Goal: Transaction & Acquisition: Purchase product/service

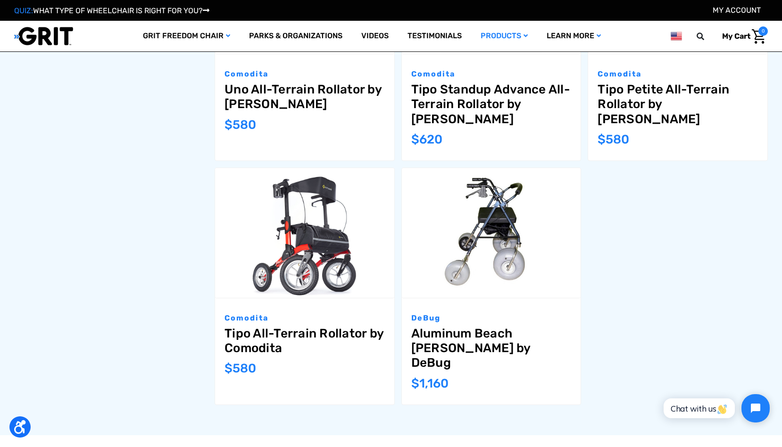
scroll to position [781, 0]
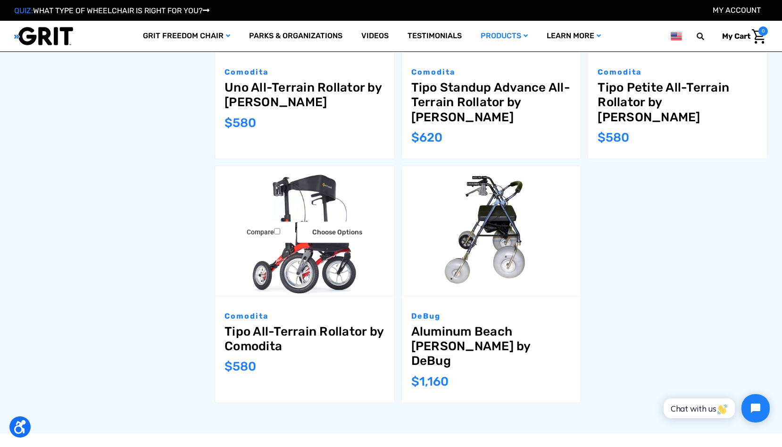
click at [298, 247] on img "Tipo All-Terrain Rollator by Comodita,$580.00\a" at bounding box center [304, 231] width 179 height 130
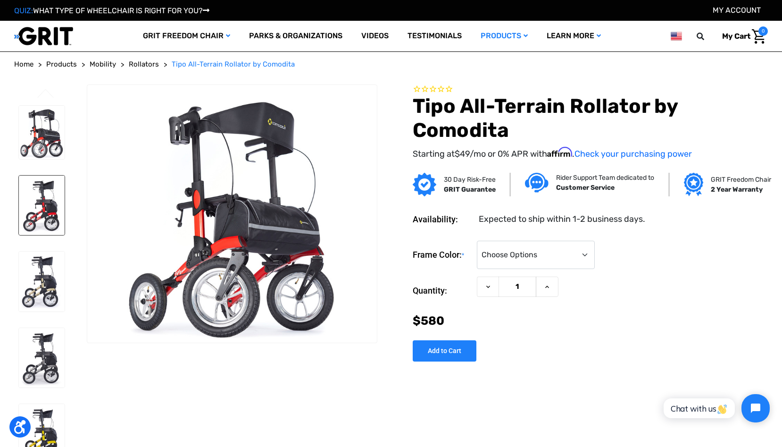
click at [44, 202] on img at bounding box center [42, 205] width 46 height 59
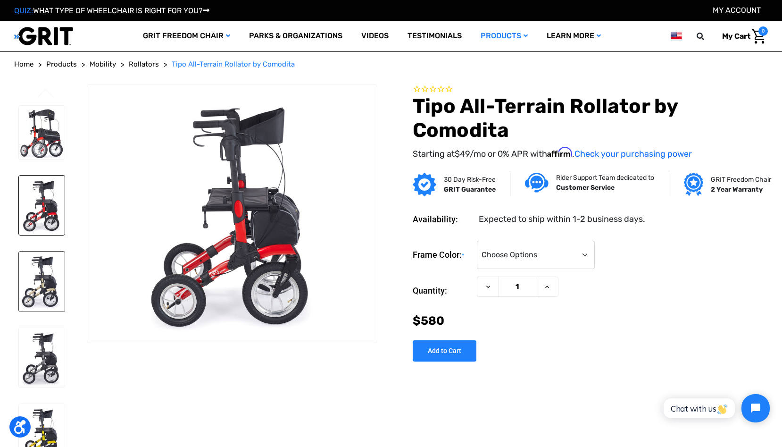
click at [37, 275] on img at bounding box center [42, 281] width 46 height 59
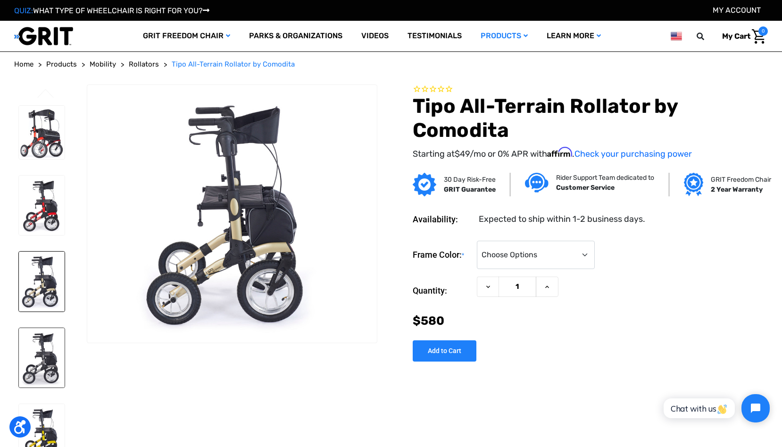
click at [42, 360] on img at bounding box center [42, 357] width 46 height 59
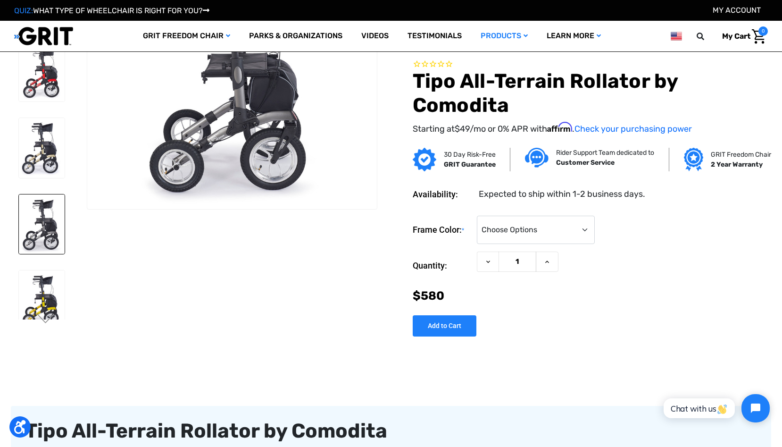
scroll to position [92, 0]
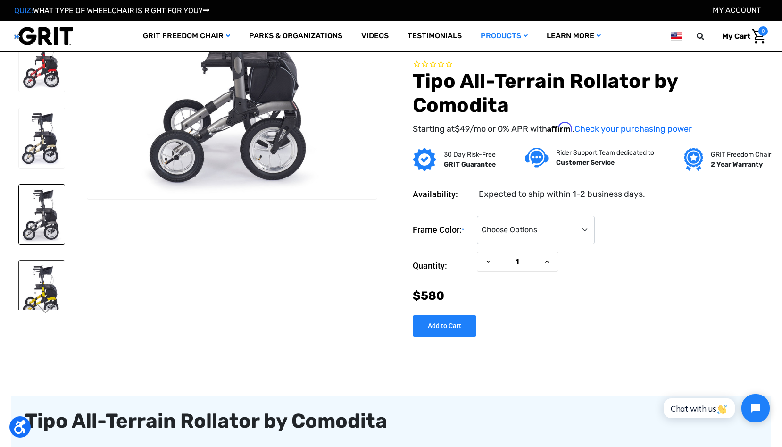
click at [50, 285] on img at bounding box center [42, 290] width 46 height 59
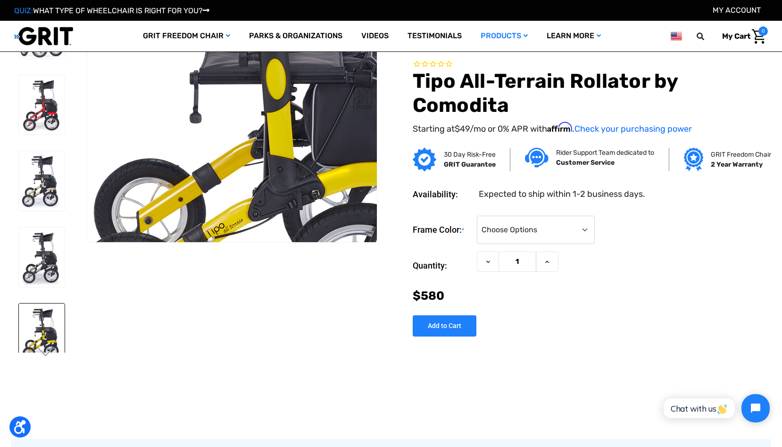
scroll to position [47, 0]
